Goal: Transaction & Acquisition: Purchase product/service

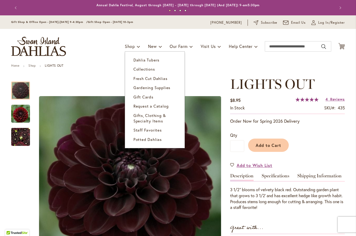
click at [146, 58] on span "Dahlia Tubers" at bounding box center [146, 59] width 26 height 5
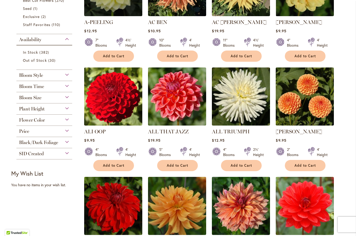
scroll to position [170, 0]
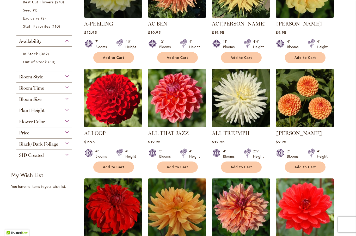
click at [68, 125] on div "Flower Color" at bounding box center [44, 120] width 56 height 8
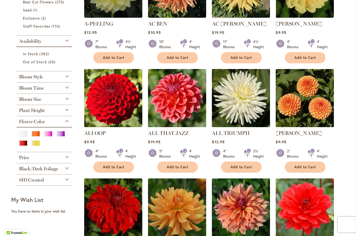
click at [25, 136] on div "White/Cream" at bounding box center [23, 133] width 8 height 5
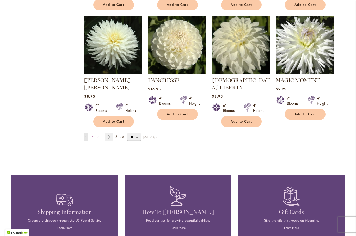
scroll to position [441, 0]
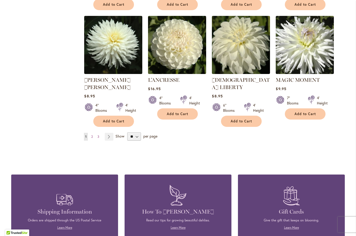
click at [92, 135] on span "2" at bounding box center [92, 137] width 2 height 4
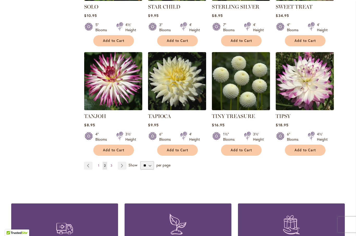
scroll to position [406, 0]
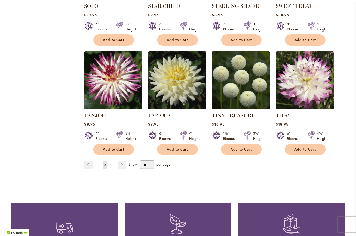
click at [113, 161] on link "Page 3" at bounding box center [111, 165] width 4 height 8
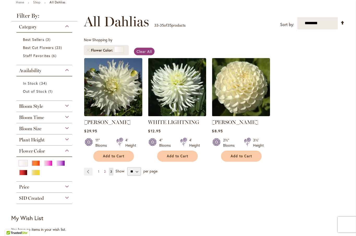
scroll to position [64, 0]
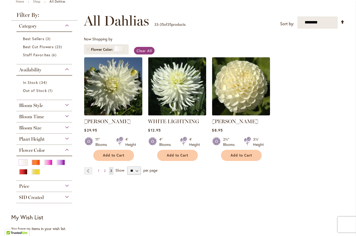
click at [98, 172] on link "Page 1" at bounding box center [99, 171] width 4 height 8
